Goal: Use online tool/utility: Utilize a website feature to perform a specific function

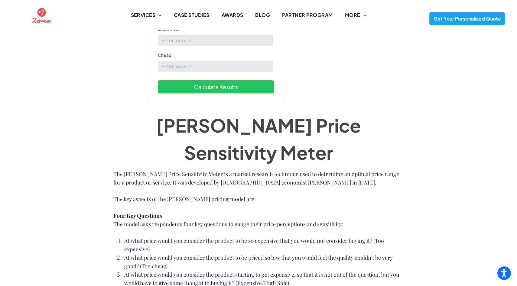
scroll to position [96, 0]
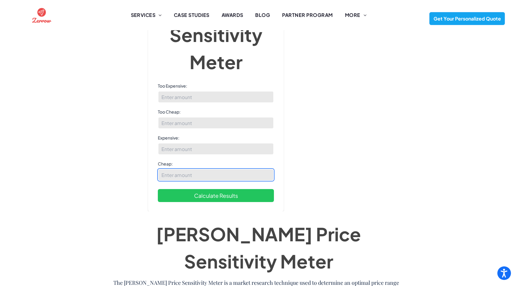
click at [176, 181] on input "Cheap:" at bounding box center [216, 175] width 116 height 12
paste input "1601"
type input "1601"
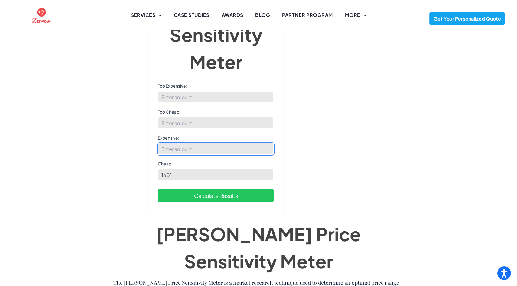
click at [192, 146] on input "Expensive:" at bounding box center [216, 149] width 116 height 12
paste input "2355"
type input "2355"
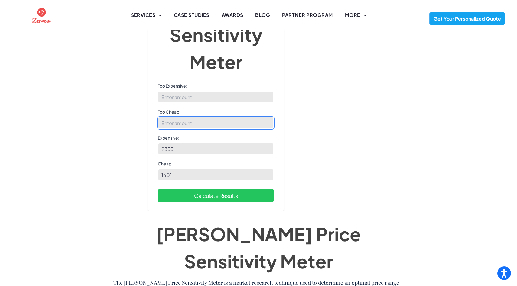
click at [208, 119] on input "Too Cheap:" at bounding box center [216, 123] width 116 height 12
paste input "949"
type input "949"
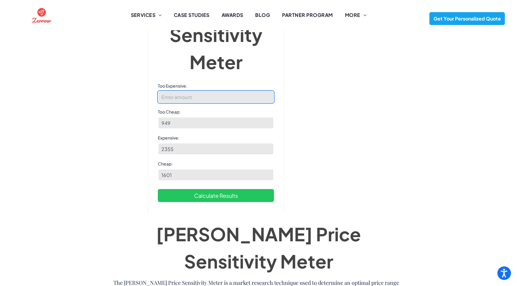
click at [192, 97] on input "Too Expensive:" at bounding box center [216, 97] width 116 height 12
paste input "2754"
type input "2754"
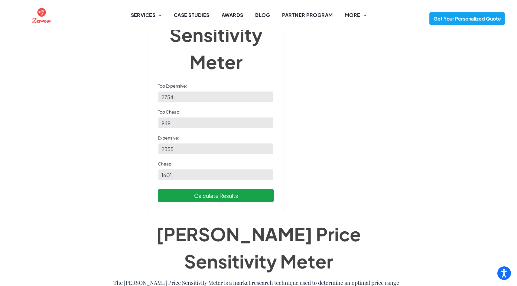
click at [192, 199] on button "Calculate Results" at bounding box center [216, 195] width 116 height 13
click at [166, 198] on button "Calculate Results" at bounding box center [216, 195] width 116 height 13
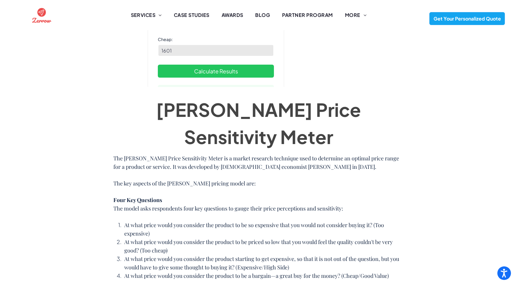
scroll to position [0, 0]
